Goal: Task Accomplishment & Management: Complete application form

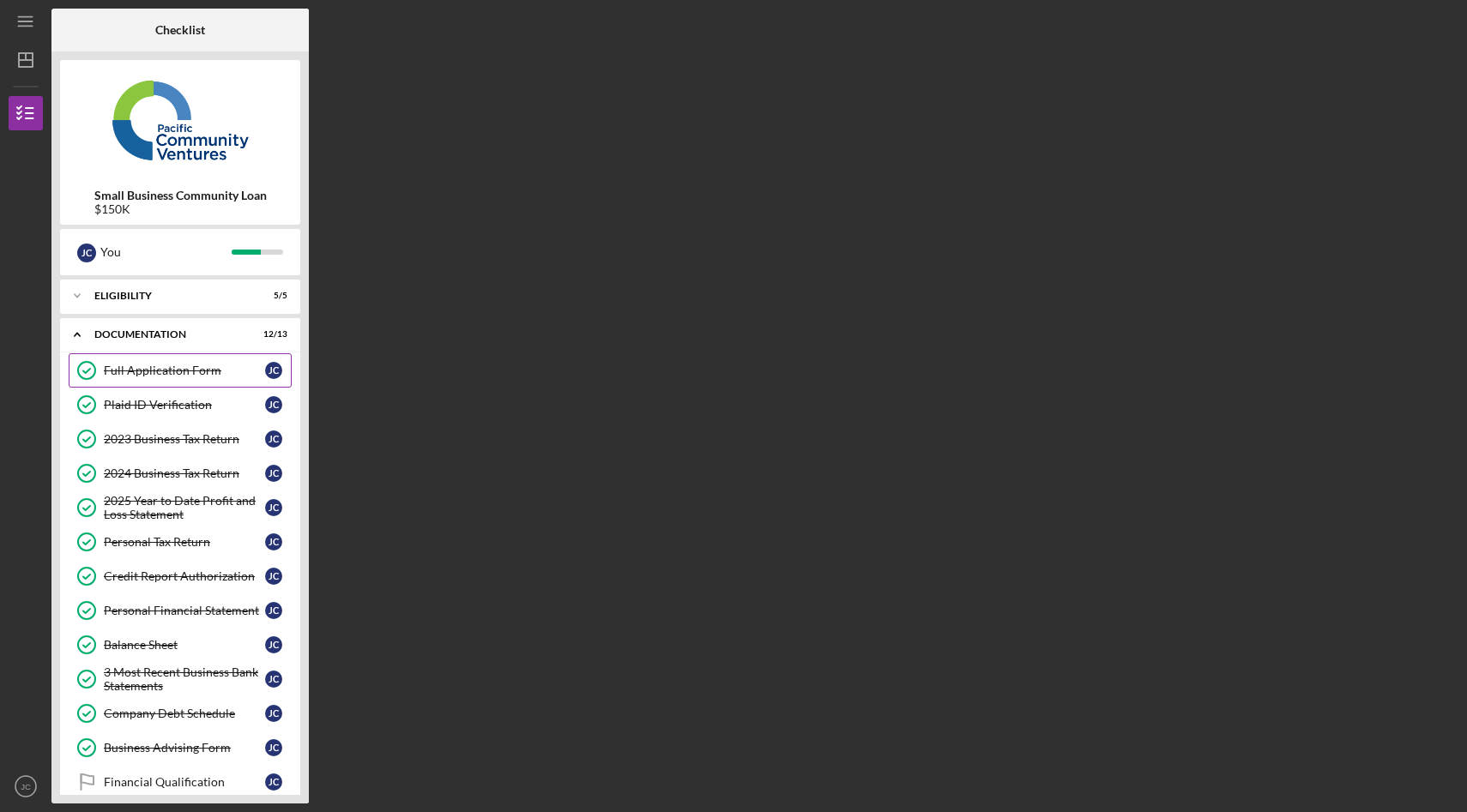
click at [193, 369] on div "Full Application Form" at bounding box center [184, 370] width 161 height 14
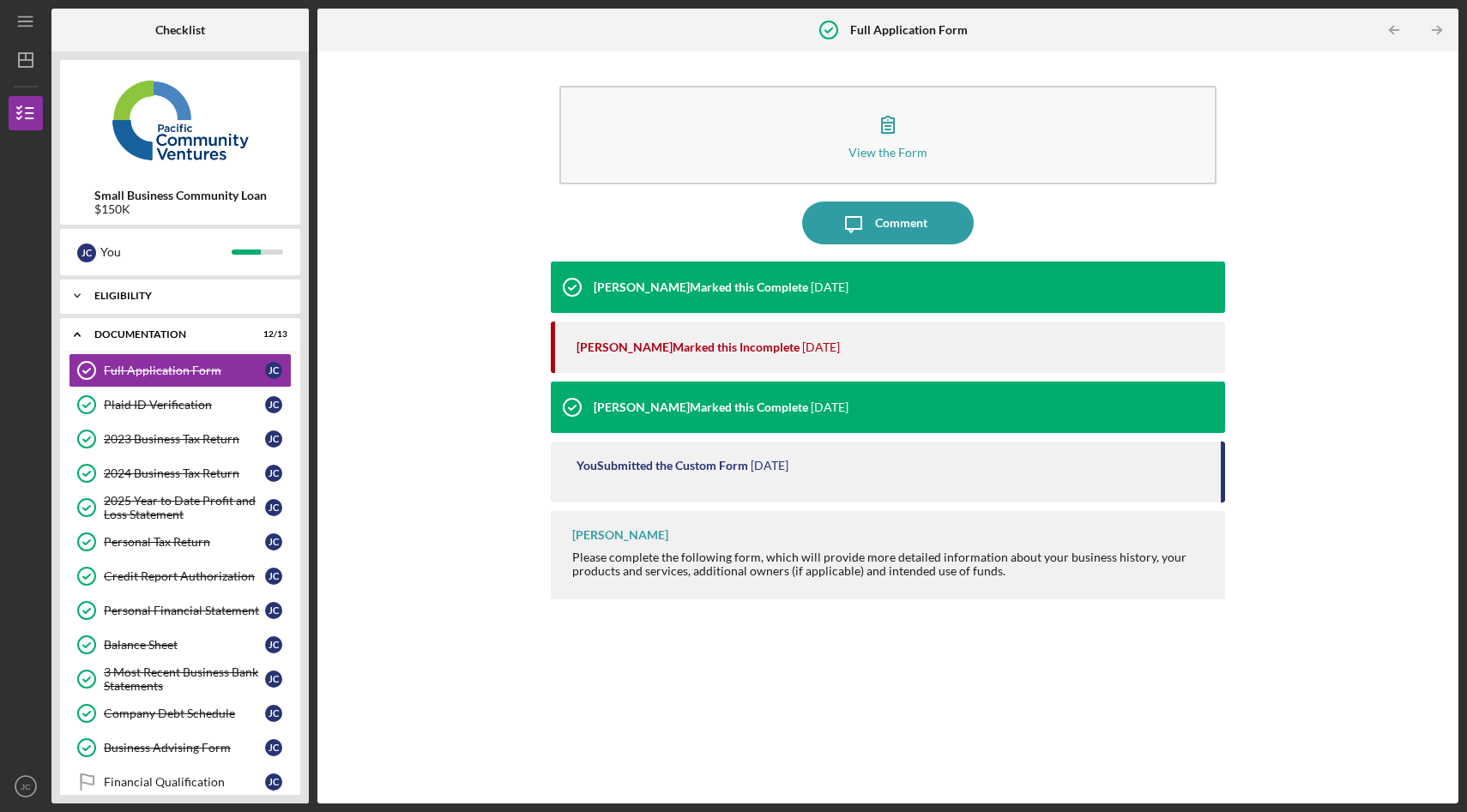
click at [214, 292] on div "Eligibility" at bounding box center [186, 295] width 185 height 10
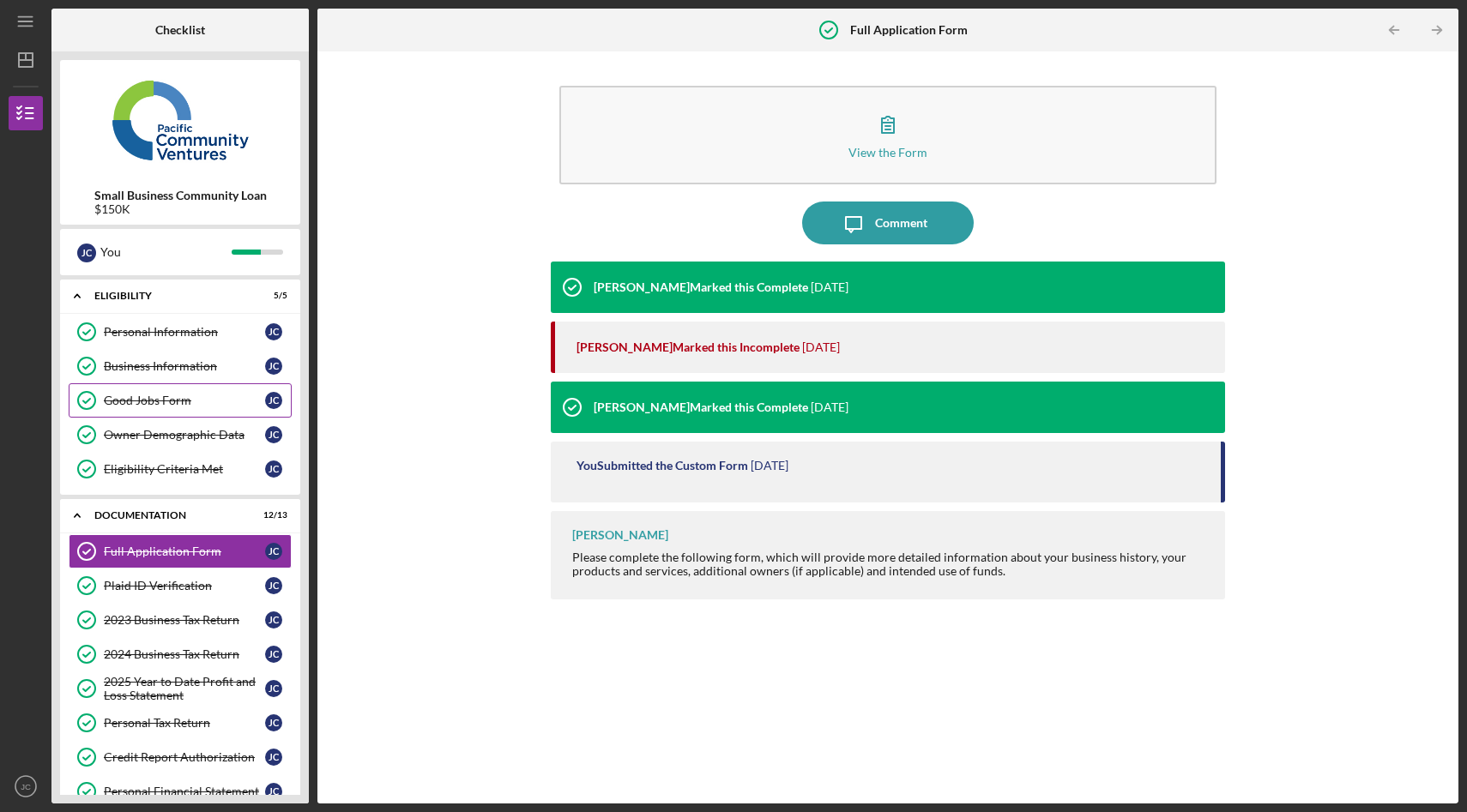
click at [201, 395] on div "Good Jobs Form" at bounding box center [184, 400] width 161 height 14
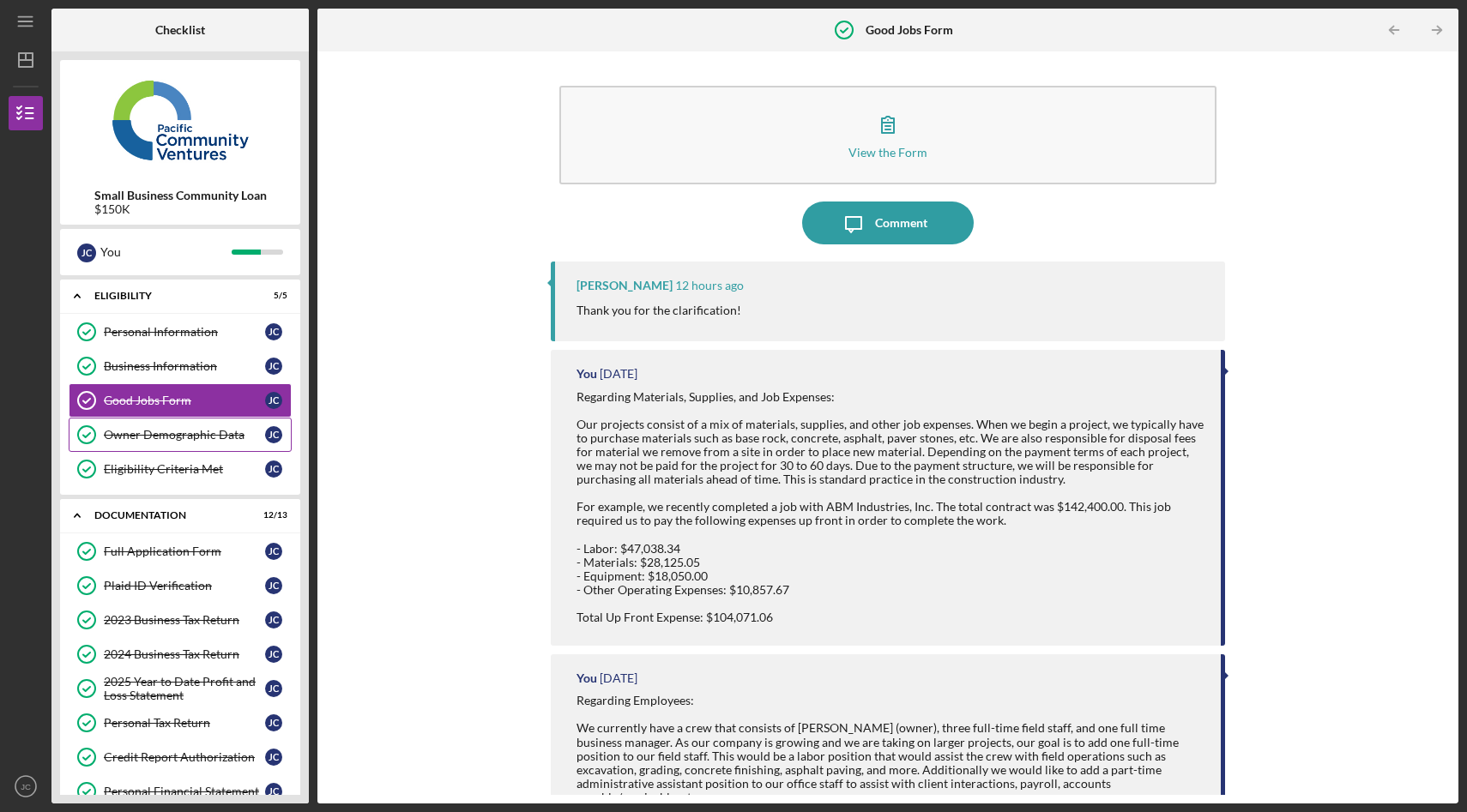
click at [195, 430] on div "Owner Demographic Data" at bounding box center [184, 434] width 161 height 14
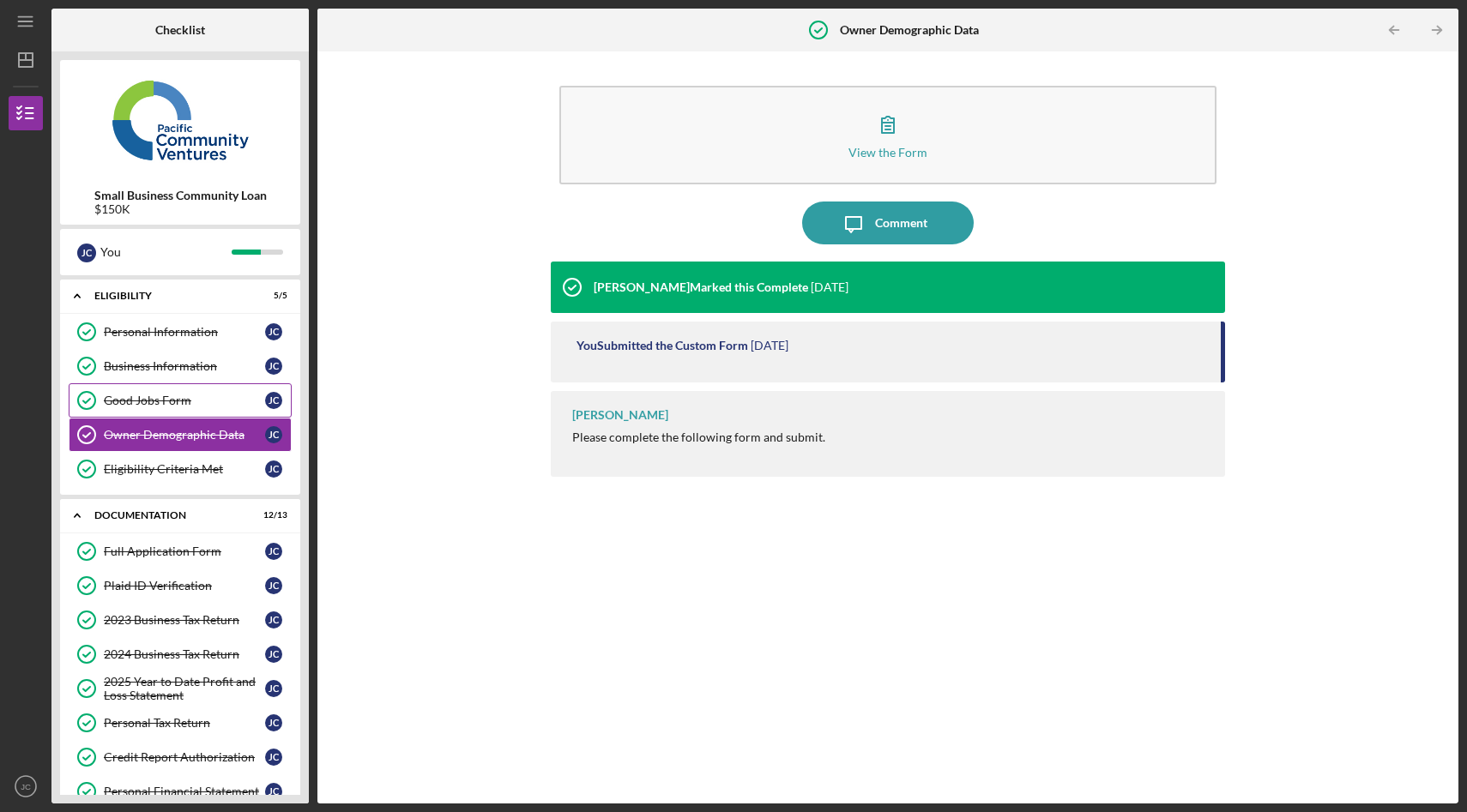
click at [196, 392] on link "Good Jobs Form Good Jobs Form [PERSON_NAME]" at bounding box center [180, 401] width 223 height 34
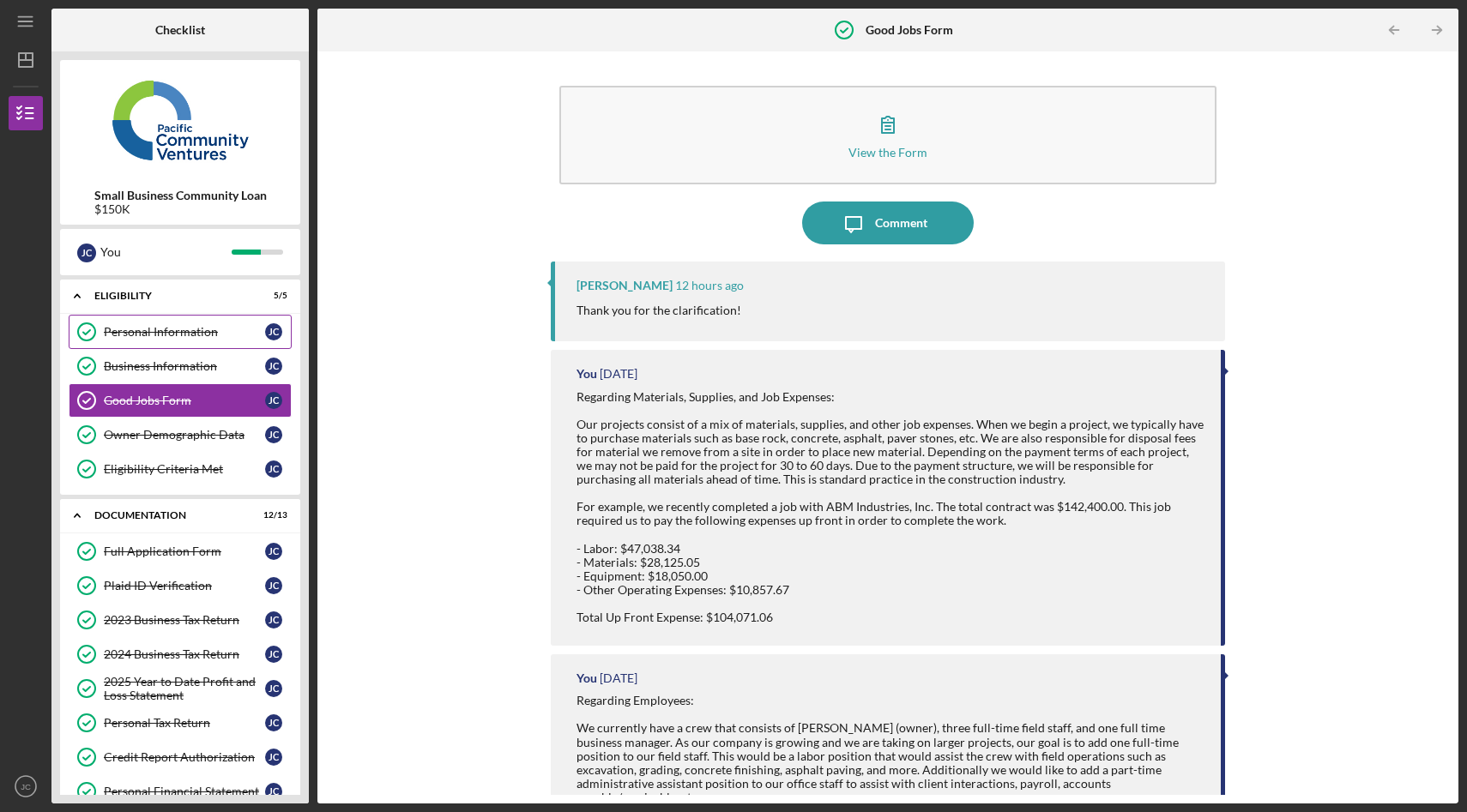
click at [194, 329] on div "Personal Information" at bounding box center [184, 331] width 161 height 14
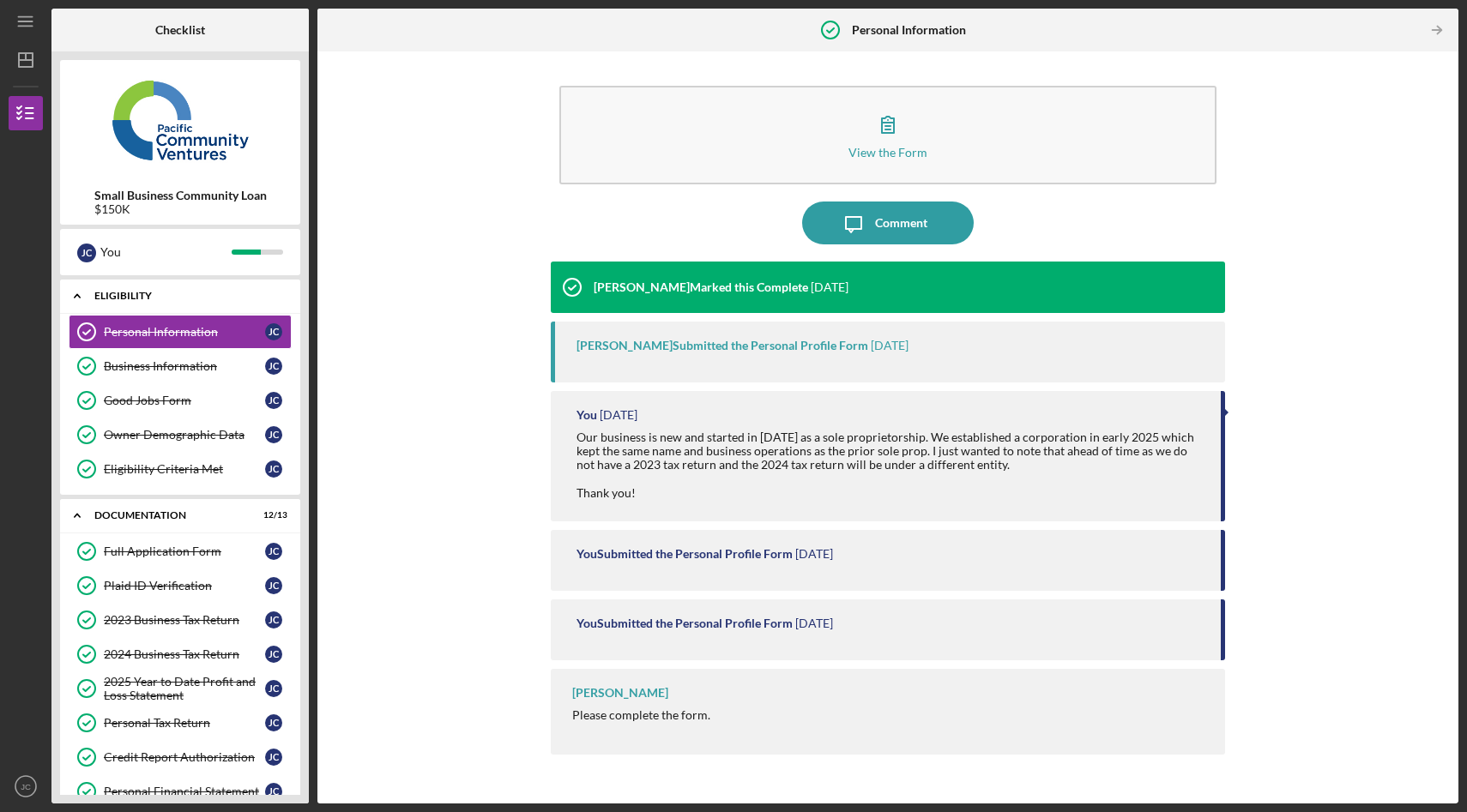
click at [179, 299] on div "Eligibility" at bounding box center [186, 295] width 185 height 10
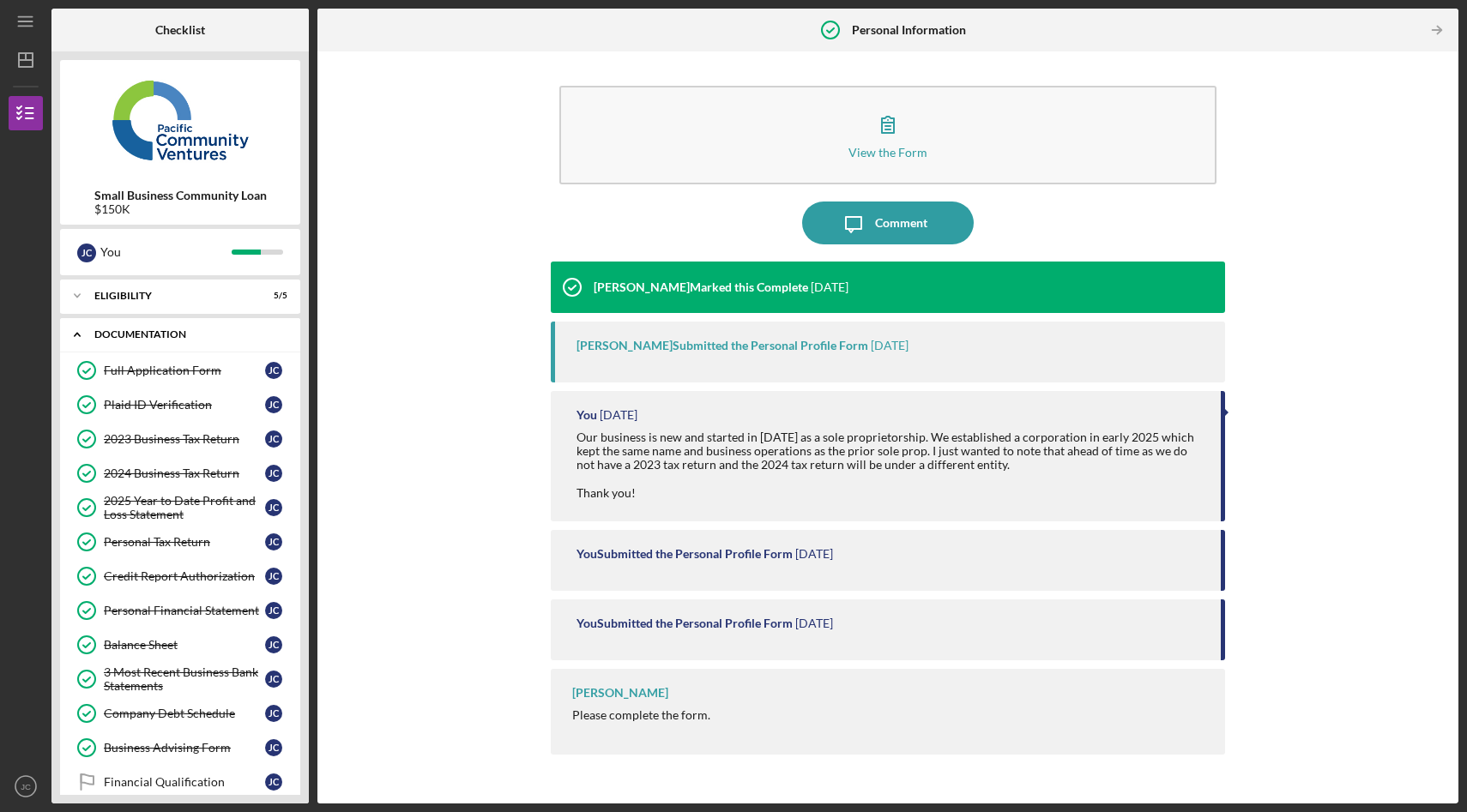
click at [162, 336] on div "Documentation" at bounding box center [186, 334] width 185 height 10
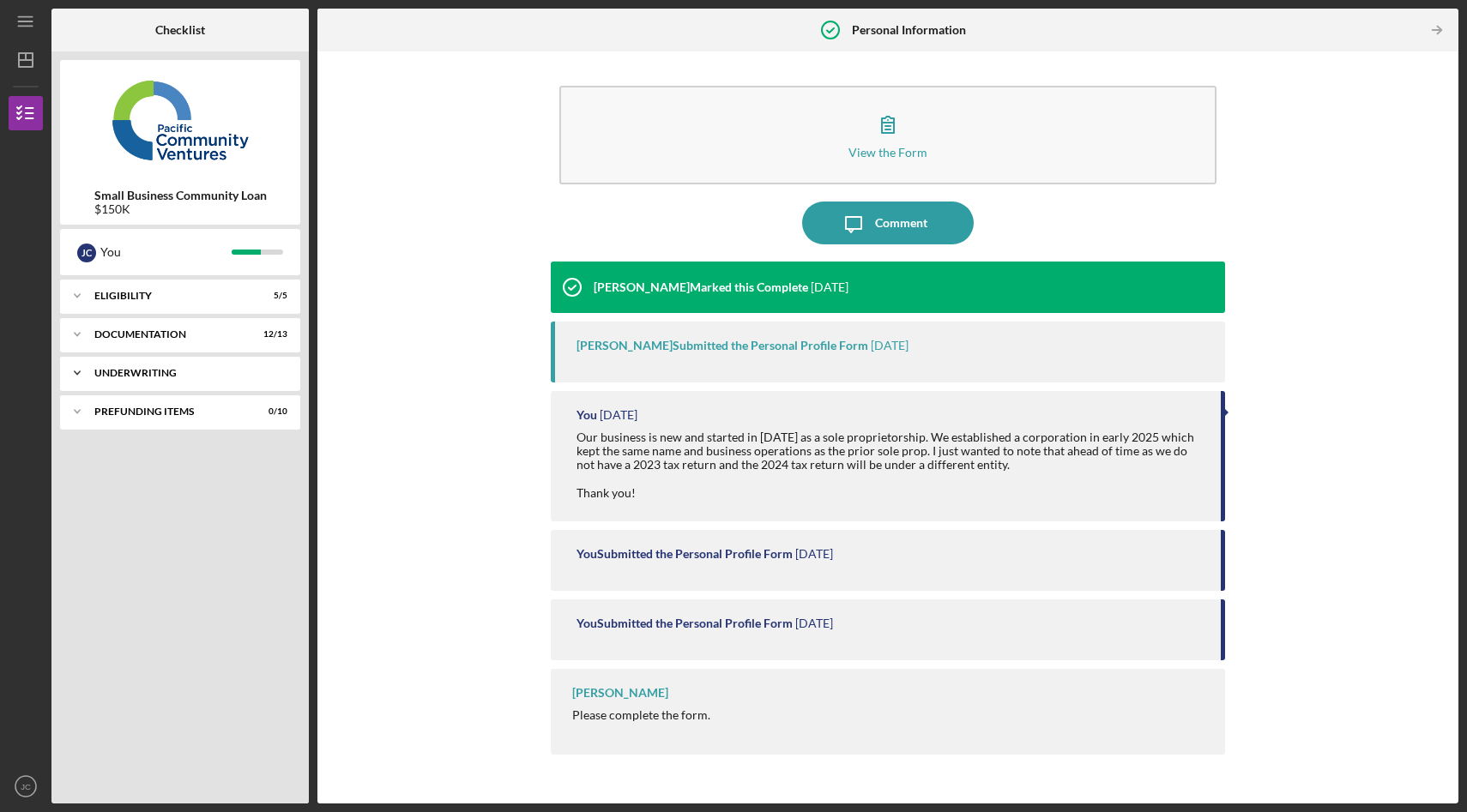
click at [158, 374] on div "Underwriting" at bounding box center [186, 373] width 185 height 10
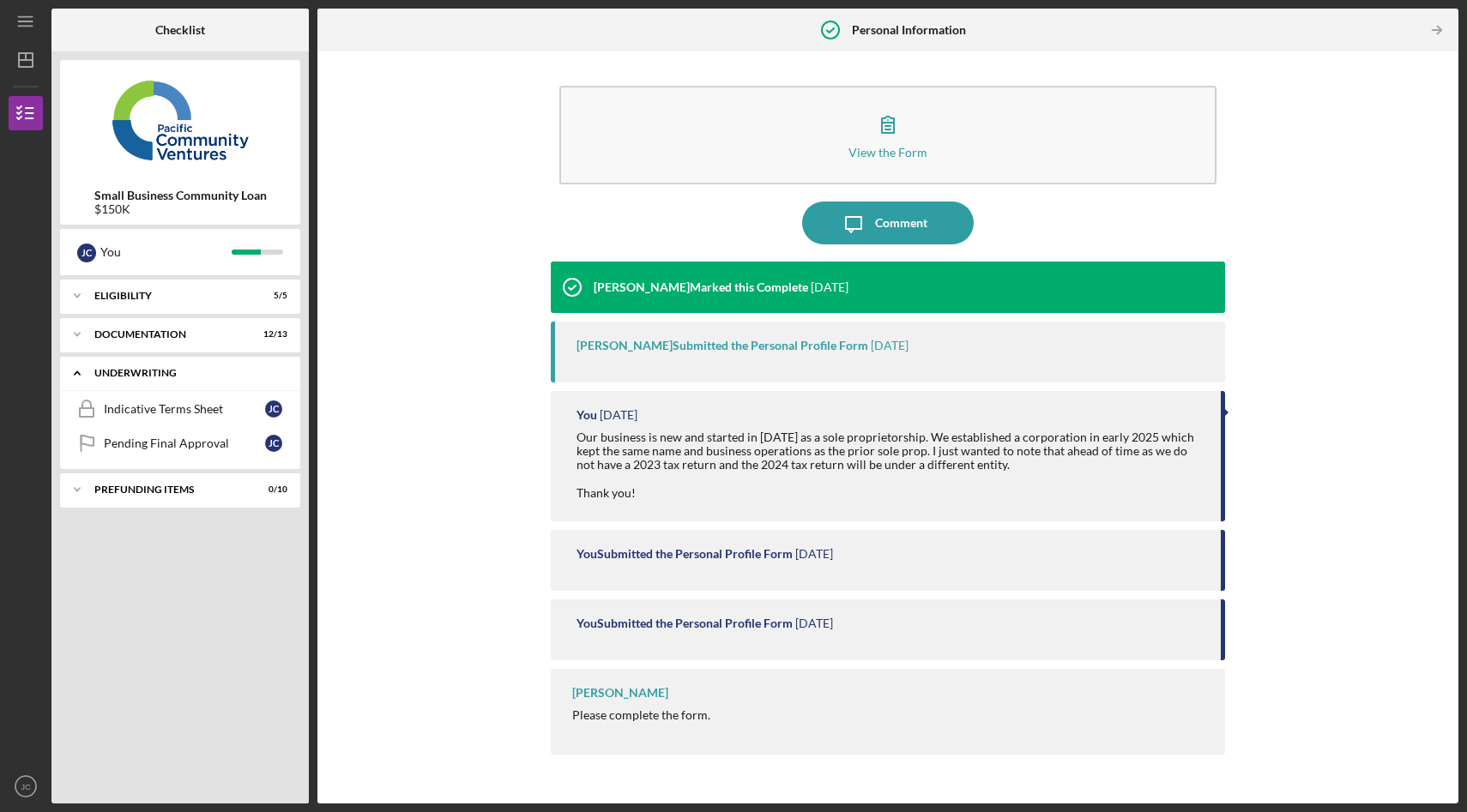
click at [158, 373] on div "Underwriting" at bounding box center [186, 373] width 185 height 10
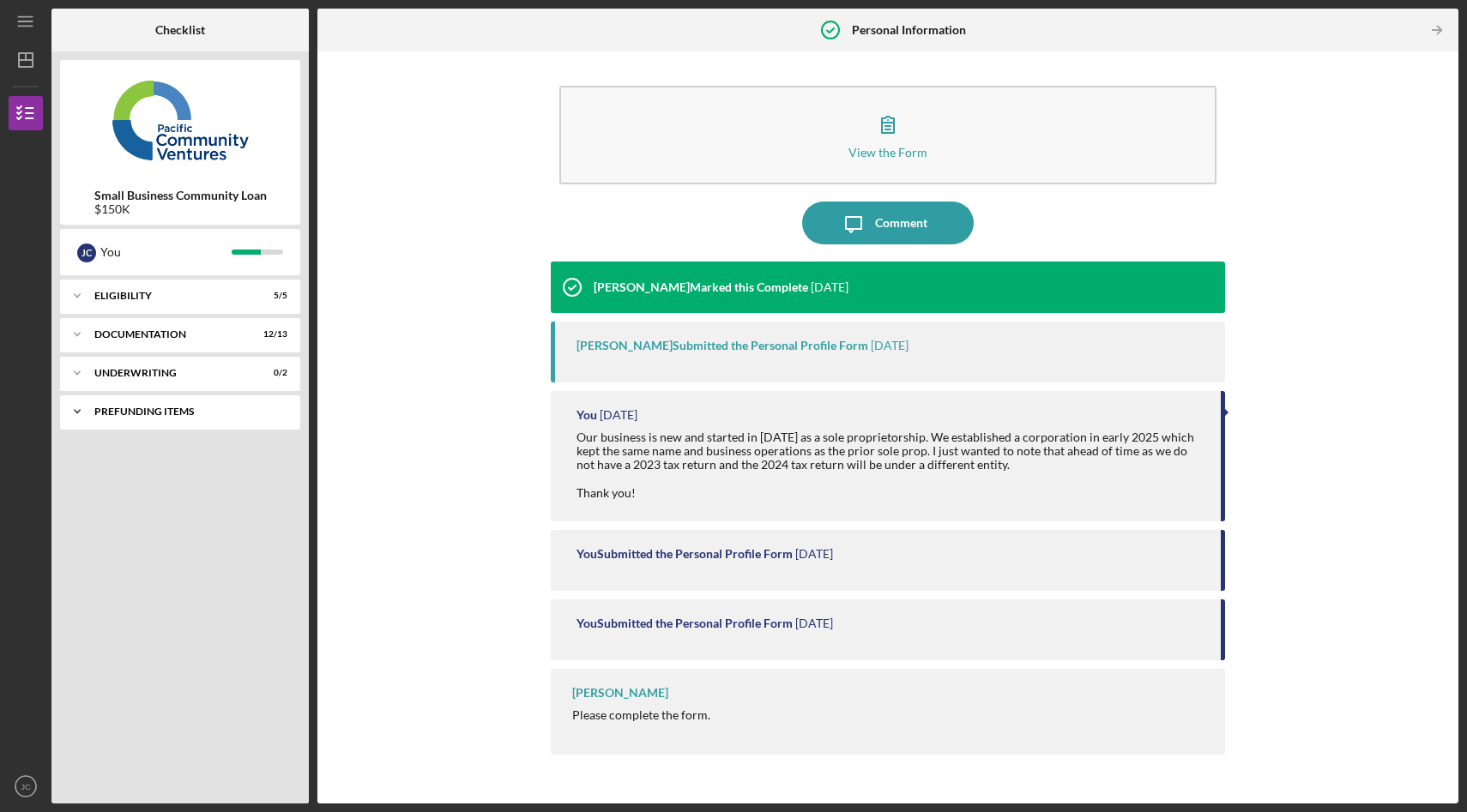
click at [154, 414] on div "Prefunding Items" at bounding box center [186, 411] width 185 height 10
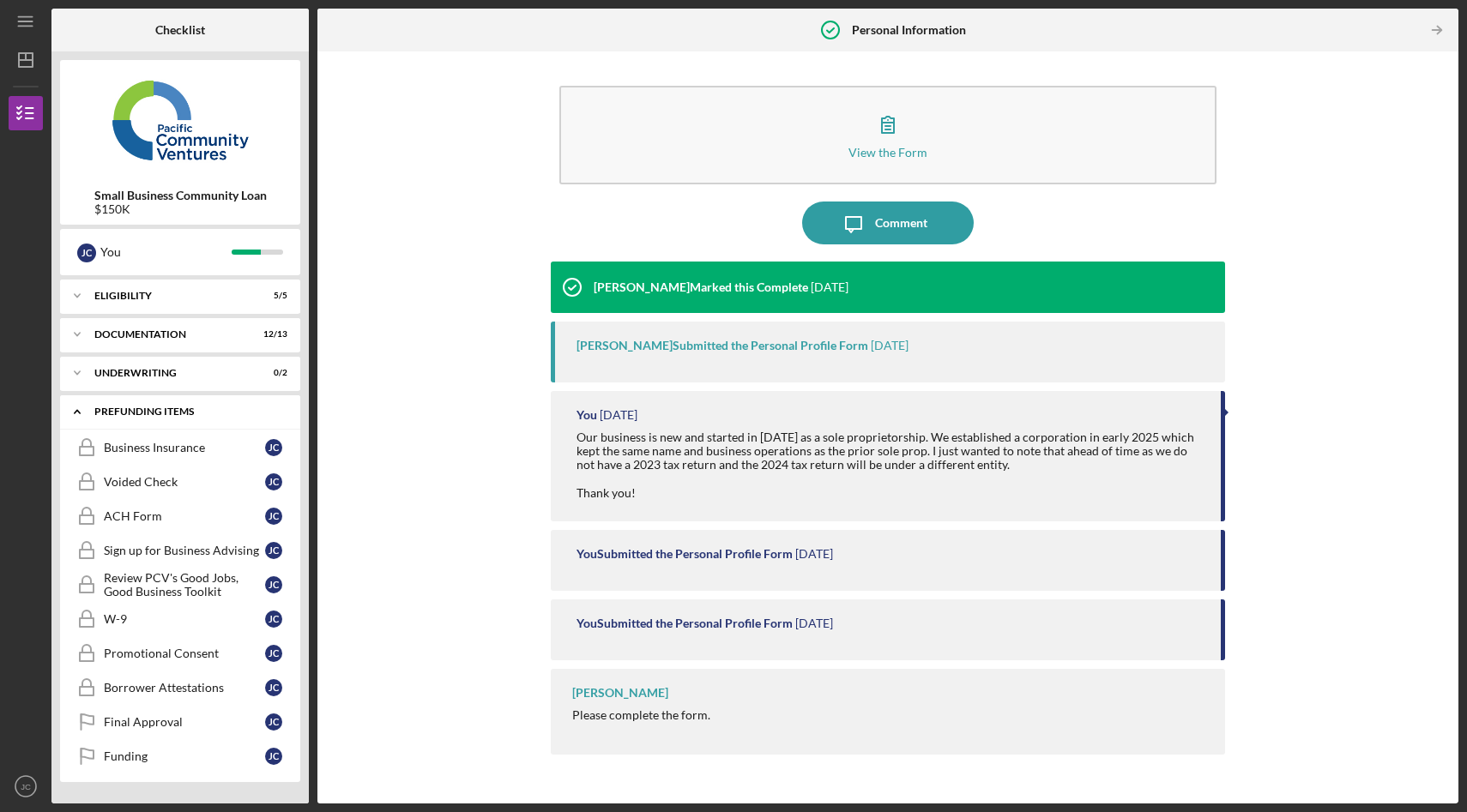
click at [153, 412] on div "Prefunding Items" at bounding box center [186, 411] width 185 height 10
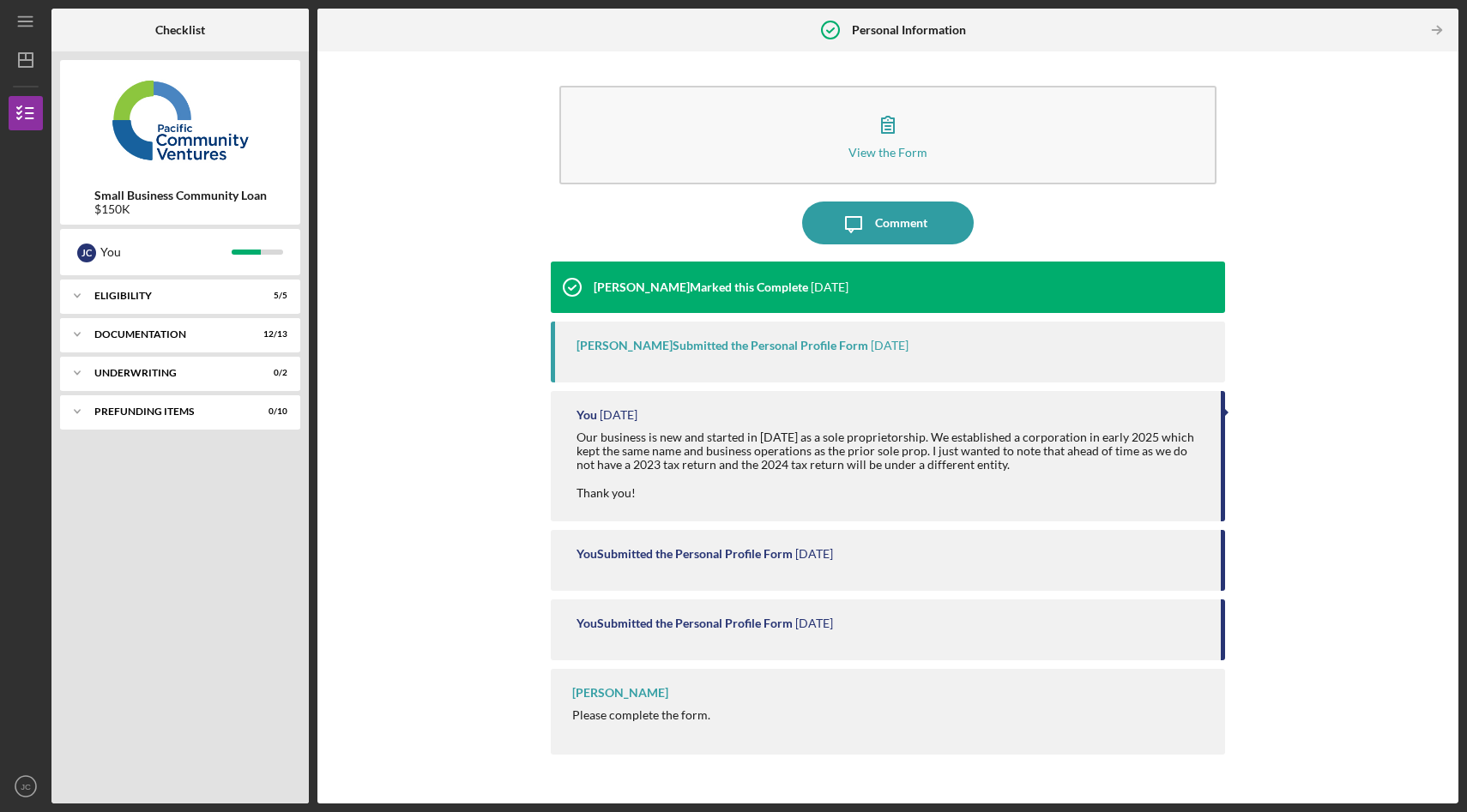
click at [167, 516] on div "Icon/Expander Eligibility 5 / 5 Icon/Expander Documentation 12 / 13 Icon/Expand…" at bounding box center [180, 537] width 240 height 516
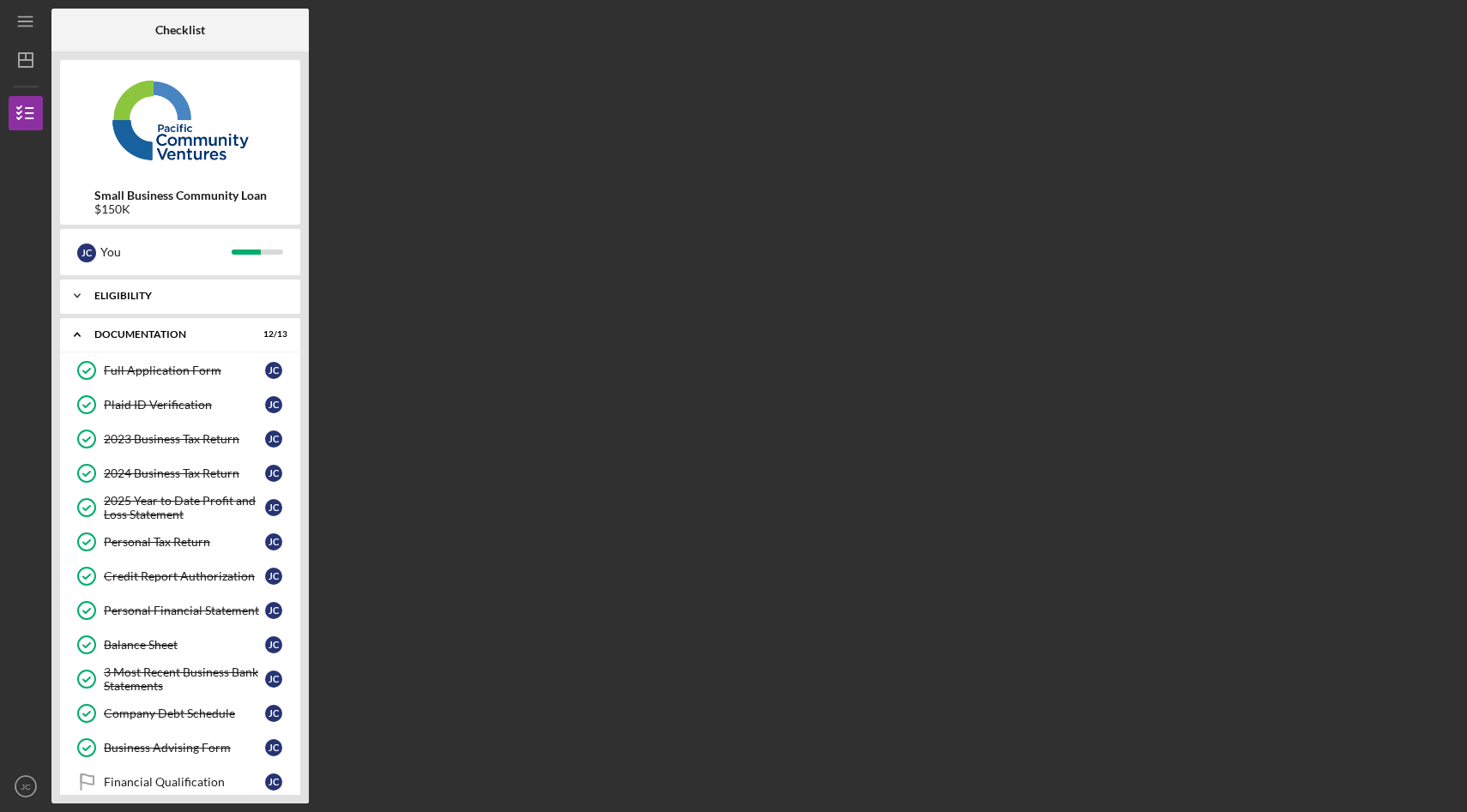
click at [140, 292] on div "Eligibility" at bounding box center [186, 295] width 185 height 10
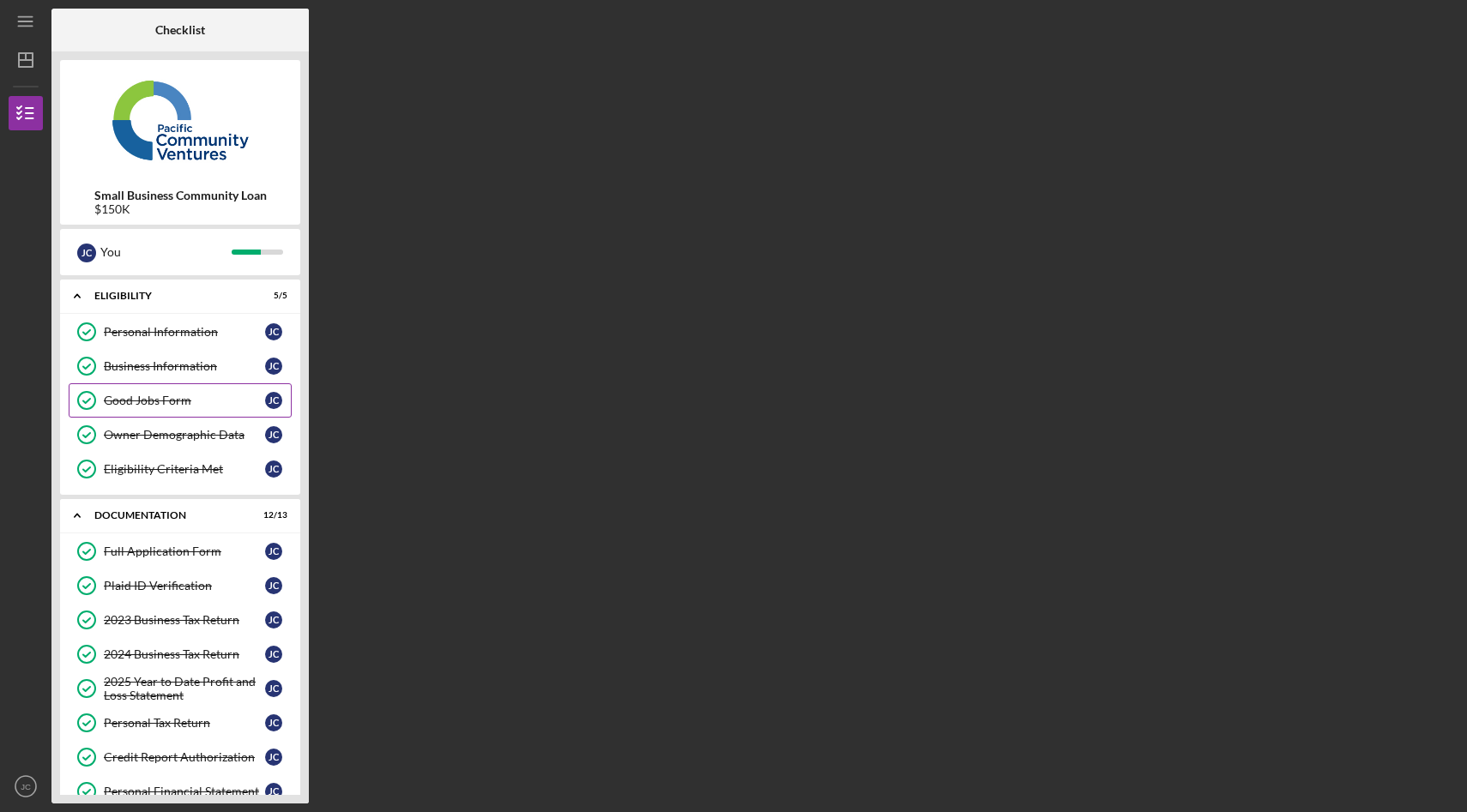
click at [178, 407] on div "Good Jobs Form" at bounding box center [184, 400] width 161 height 14
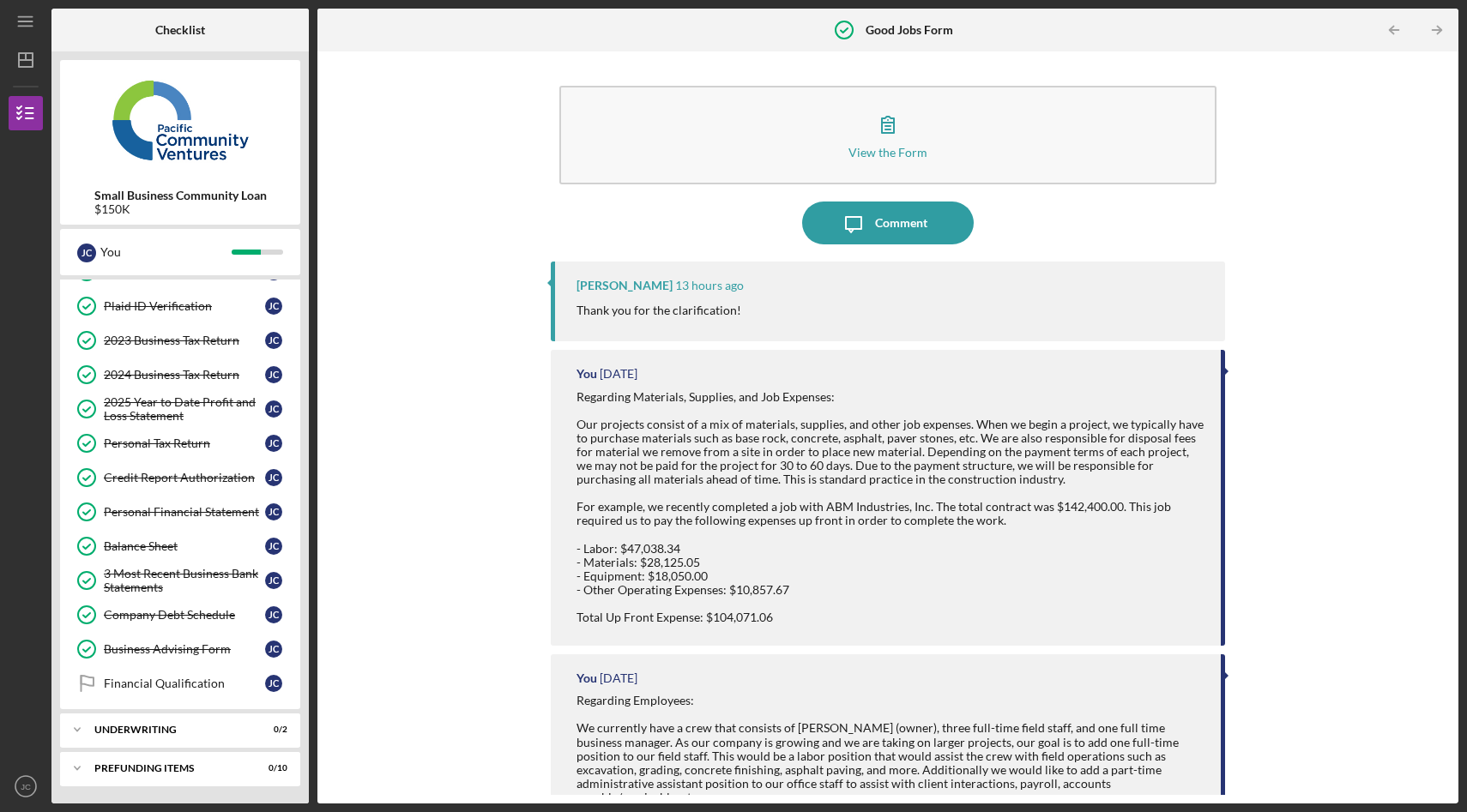
click at [507, 198] on div "View the Form Form Icon/Message Comment [PERSON_NAME] 13 hours ago Thank you fo…" at bounding box center [888, 428] width 1124 height 735
click at [445, 302] on div "View the Form Form Icon/Message Comment [PERSON_NAME] 13 hours ago Thank you fo…" at bounding box center [888, 428] width 1124 height 735
click at [412, 181] on div "View the Form Form Icon/Message Comment [PERSON_NAME] 13 hours ago Thank you fo…" at bounding box center [888, 428] width 1124 height 735
